Goal: Task Accomplishment & Management: Complete application form

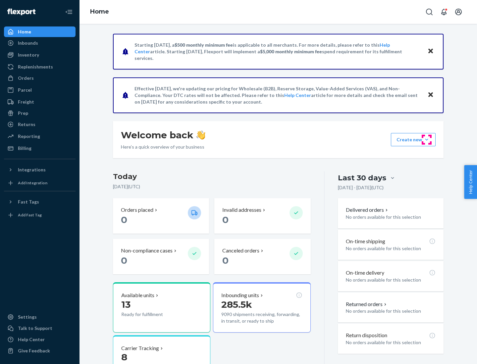
click at [426, 140] on button "Create new Create new inbound Create new order Create new product" at bounding box center [413, 139] width 45 height 13
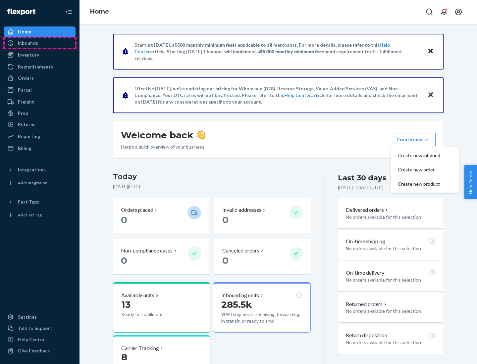
click at [40, 43] on div "Inbounds" at bounding box center [40, 42] width 70 height 9
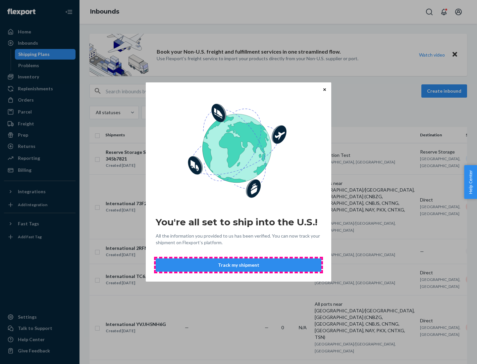
click at [238, 265] on button "Track my shipment" at bounding box center [239, 265] width 166 height 13
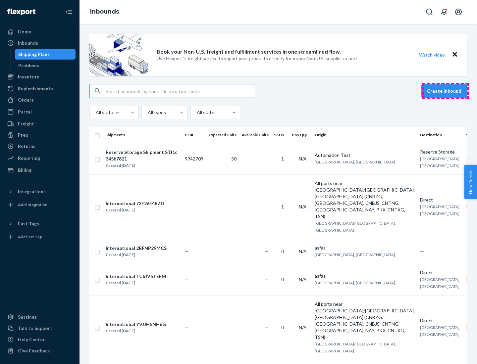
click at [445, 91] on button "Create inbound" at bounding box center [444, 90] width 46 height 13
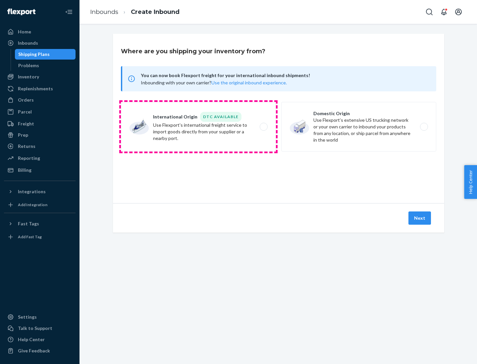
click at [198, 127] on label "International Origin DTC Available Use Flexport's international freight service…" at bounding box center [198, 127] width 155 height 50
click at [263, 127] on input "International Origin DTC Available Use Flexport's international freight service…" at bounding box center [265, 127] width 4 height 4
radio input "true"
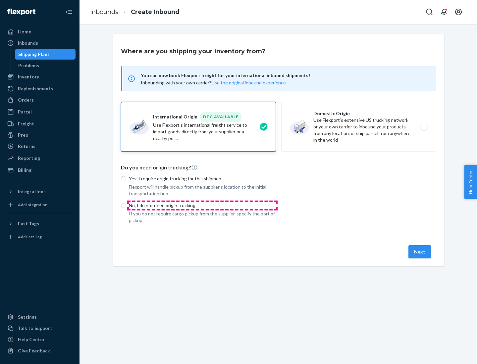
click at [202, 205] on p "No, I do not need origin trucking" at bounding box center [202, 205] width 147 height 7
click at [126, 205] on input "No, I do not need origin trucking" at bounding box center [123, 205] width 5 height 5
radio input "true"
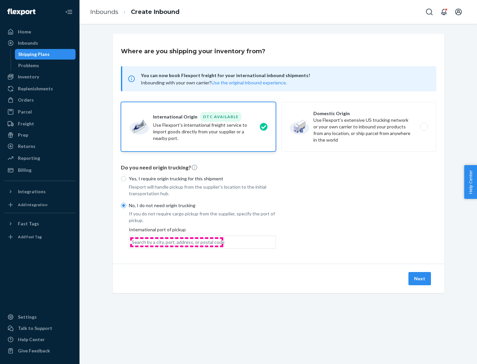
click at [176, 242] on div "Search by a city, port, address, or postal code" at bounding box center [178, 242] width 93 height 7
click at [132, 242] on input "Search by a city, port, address, or postal code" at bounding box center [132, 242] width 1 height 7
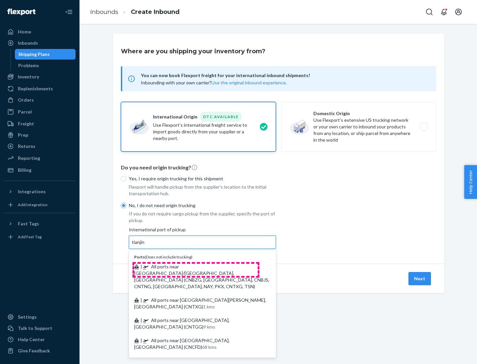
click at [196, 267] on span "| All ports near [GEOGRAPHIC_DATA]/[GEOGRAPHIC_DATA], [GEOGRAPHIC_DATA] (CNBZG,…" at bounding box center [201, 276] width 135 height 25
click at [145, 246] on input "tianjin" at bounding box center [139, 242] width 14 height 7
type input "All ports near [GEOGRAPHIC_DATA]/[GEOGRAPHIC_DATA], [GEOGRAPHIC_DATA] (CNBZG, […"
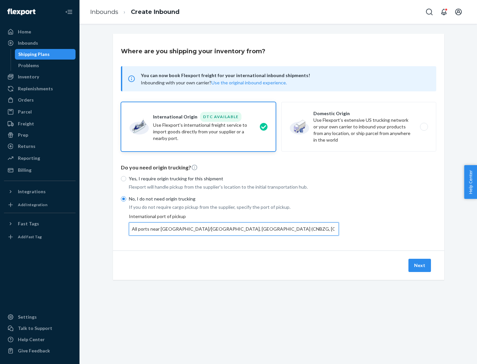
click at [420, 265] on button "Next" at bounding box center [419, 265] width 23 height 13
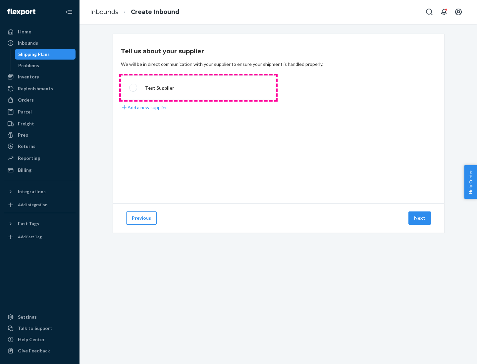
click at [198, 88] on label "Test Supplier" at bounding box center [198, 87] width 155 height 25
click at [133, 88] on input "Test Supplier" at bounding box center [131, 88] width 4 height 4
radio input "true"
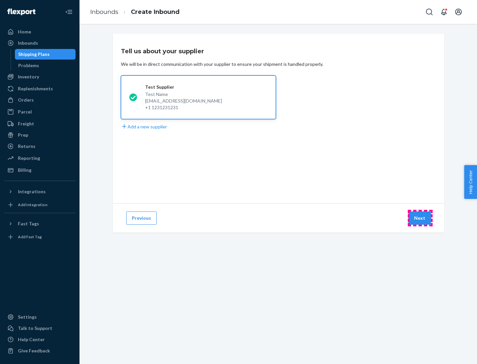
click at [420, 218] on button "Next" at bounding box center [419, 218] width 23 height 13
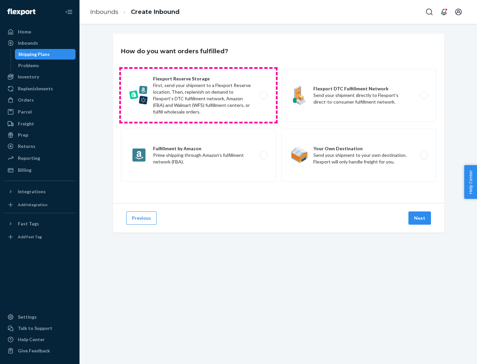
click at [198, 95] on label "Flexport Reserve Storage First, send your shipment to a Flexport Reserve locati…" at bounding box center [198, 95] width 155 height 53
click at [263, 95] on input "Flexport Reserve Storage First, send your shipment to a Flexport Reserve locati…" at bounding box center [265, 95] width 4 height 4
radio input "true"
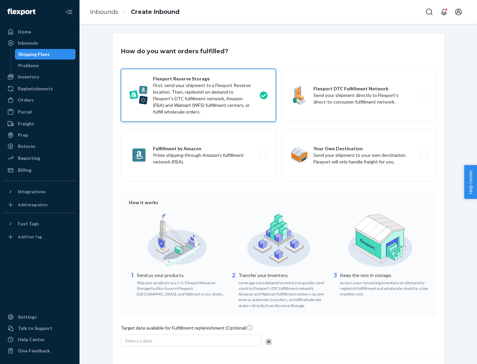
scroll to position [54, 0]
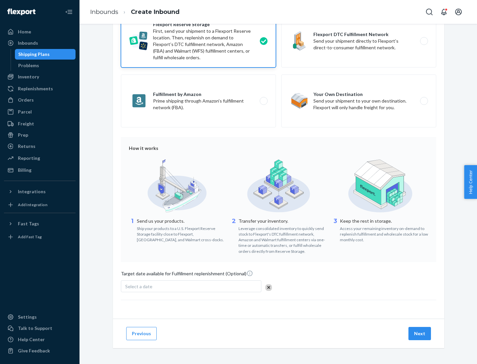
click at [420, 333] on button "Next" at bounding box center [419, 333] width 23 height 13
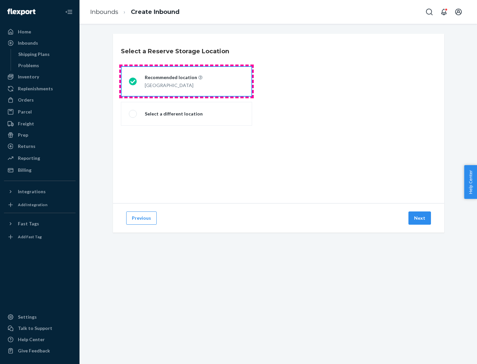
click at [186, 81] on div "[GEOGRAPHIC_DATA]" at bounding box center [174, 85] width 58 height 8
click at [133, 81] on input "Recommended location [GEOGRAPHIC_DATA]" at bounding box center [131, 81] width 4 height 4
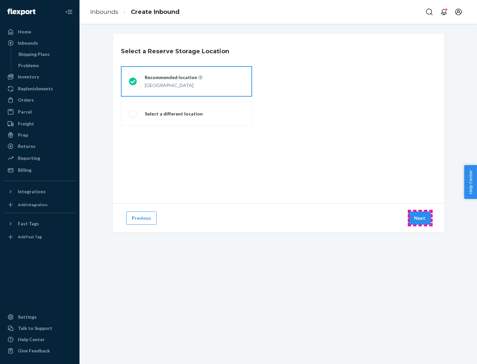
click at [420, 218] on button "Next" at bounding box center [419, 218] width 23 height 13
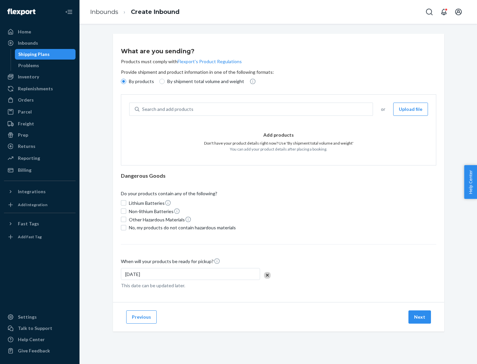
click at [256, 109] on div "Search and add products" at bounding box center [255, 109] width 233 height 12
click at [143, 109] on input "Search and add products" at bounding box center [142, 109] width 1 height 7
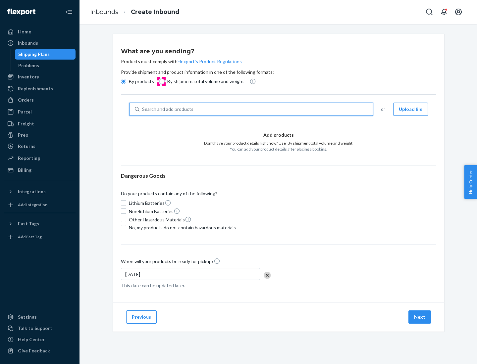
click at [161, 81] on input "By shipment total volume and weight" at bounding box center [161, 81] width 5 height 5
radio input "true"
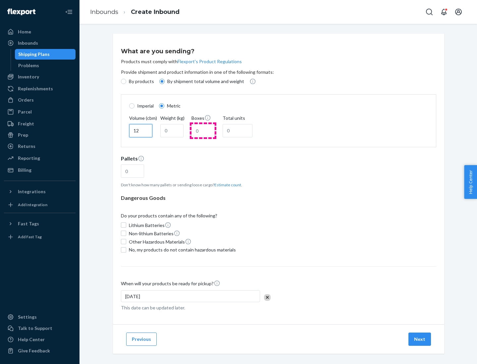
type input "12"
type input "22"
type input "222"
type input "121"
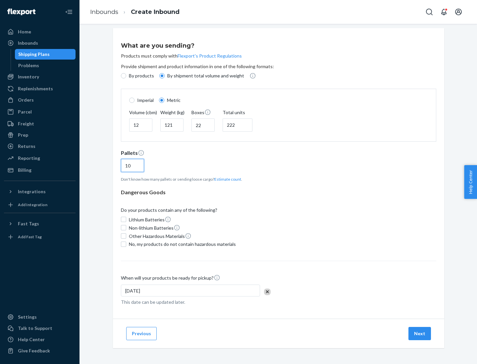
type input "10"
click at [181, 244] on span "No, my products do not contain hazardous materials" at bounding box center [182, 244] width 107 height 7
click at [126, 244] on input "No, my products do not contain hazardous materials" at bounding box center [123, 244] width 5 height 5
checkbox input "true"
click at [420, 333] on button "Next" at bounding box center [419, 333] width 23 height 13
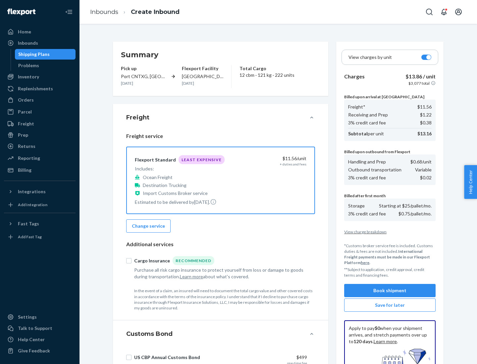
scroll to position [97, 0]
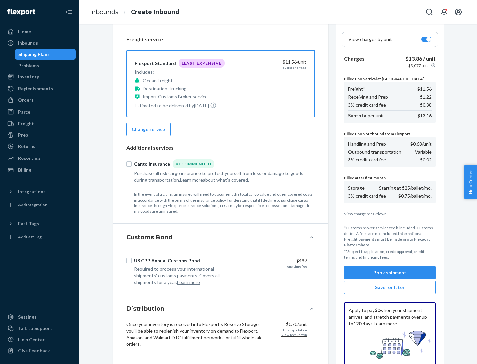
click at [390, 273] on button "Book shipment" at bounding box center [389, 272] width 91 height 13
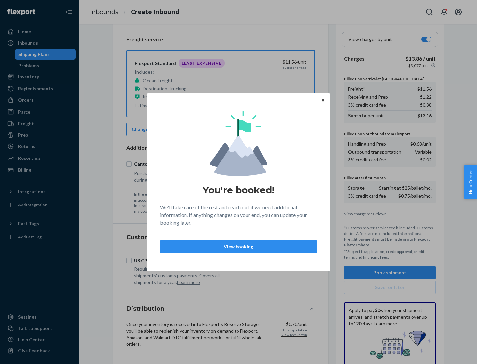
click at [238, 246] on p "View booking" at bounding box center [239, 246] width 146 height 7
